Goal: Use online tool/utility: Utilize a website feature to perform a specific function

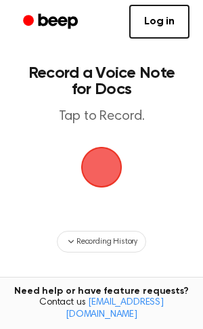
click at [110, 179] on span "button" at bounding box center [102, 167] width 38 height 38
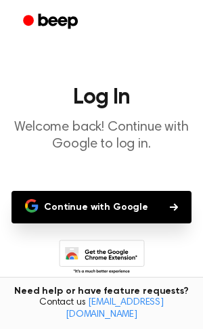
scroll to position [86, 0]
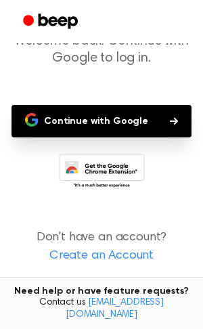
click at [135, 122] on button "Continue with Google" at bounding box center [102, 121] width 180 height 32
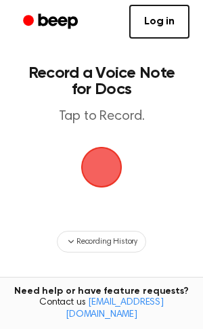
click at [108, 152] on span "button" at bounding box center [101, 167] width 74 height 74
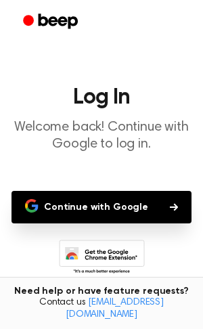
scroll to position [86, 0]
